Goal: Task Accomplishment & Management: Use online tool/utility

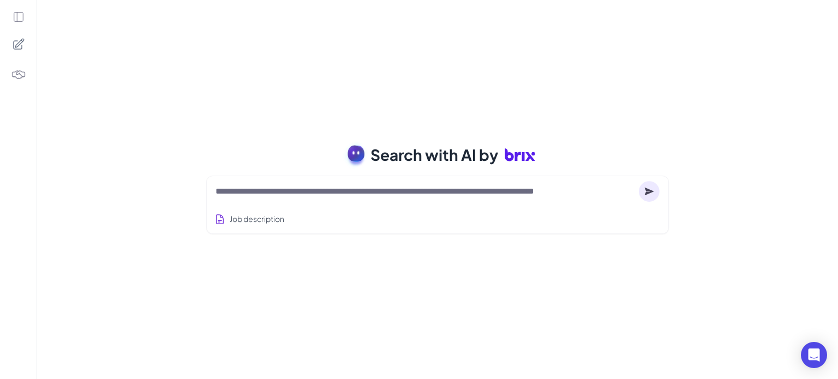
click at [488, 189] on textarea at bounding box center [424, 191] width 419 height 13
click at [472, 262] on div "Search with AI by Job description Full-stack engineer from Waterloo, currently …" at bounding box center [437, 189] width 801 height 379
click at [508, 105] on div "Search with AI by Job description Job Titles Location Years of Experience Techn…" at bounding box center [437, 189] width 801 height 379
click at [543, 187] on textarea at bounding box center [424, 191] width 419 height 13
click at [636, 291] on div "Search with AI by Job description Full-stack engineer from Waterloo, currently …" at bounding box center [437, 189] width 801 height 379
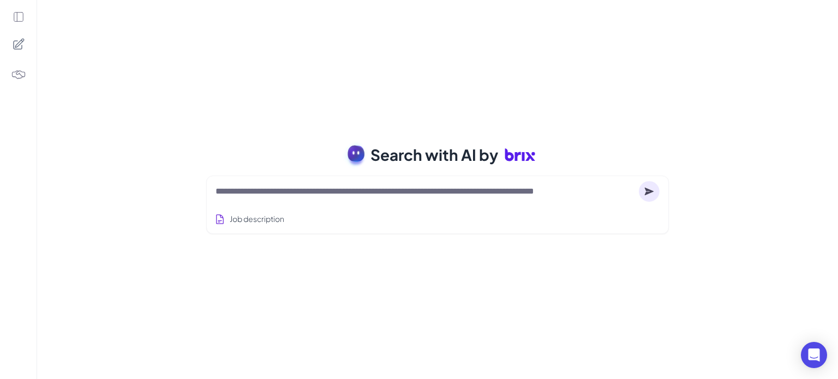
click at [15, 51] on div at bounding box center [18, 44] width 23 height 23
click at [22, 17] on icon at bounding box center [19, 17] width 12 height 12
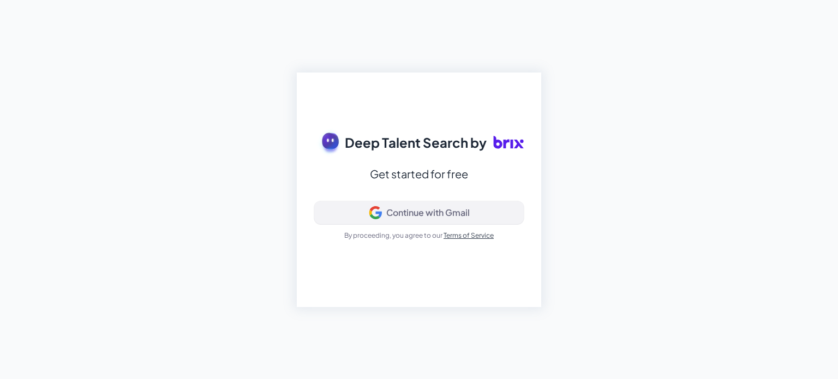
click at [396, 217] on div "Continue with Gmail" at bounding box center [427, 212] width 83 height 11
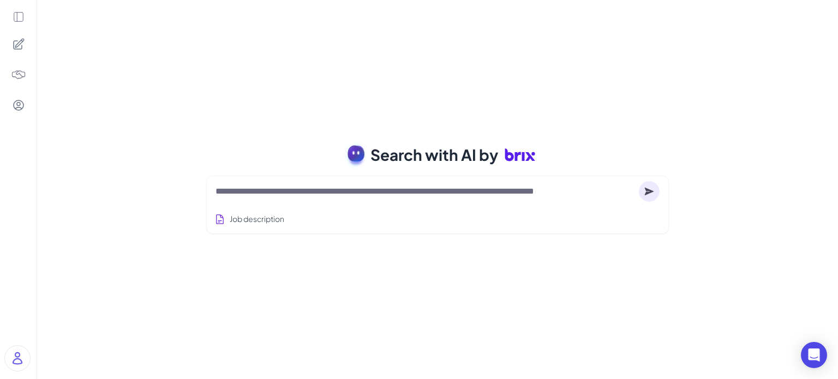
click at [170, 98] on div "Search with AI by Job description Job Titles Location Years of Experience Techn…" at bounding box center [437, 189] width 801 height 379
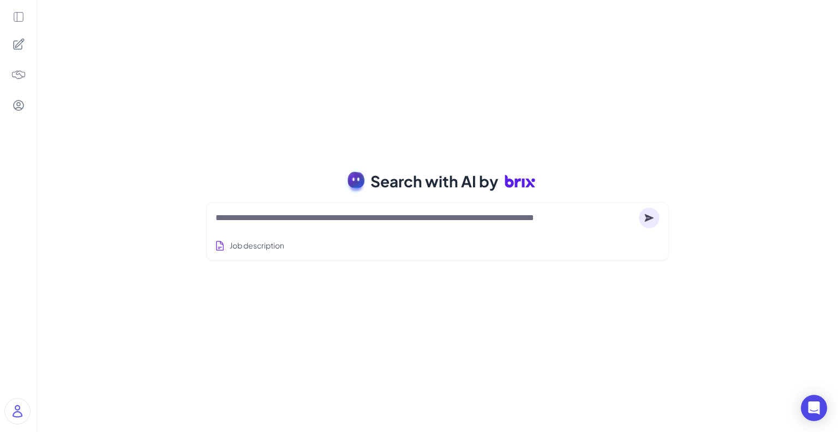
click at [452, 76] on div "Search with AI by Job description Job Titles Location Years of Experience Techn…" at bounding box center [437, 216] width 801 height 432
click at [782, 122] on div "Search with AI by Job description Job Titles Location Years of Experience Techn…" at bounding box center [437, 216] width 801 height 432
